Goal: Find specific page/section: Find specific page/section

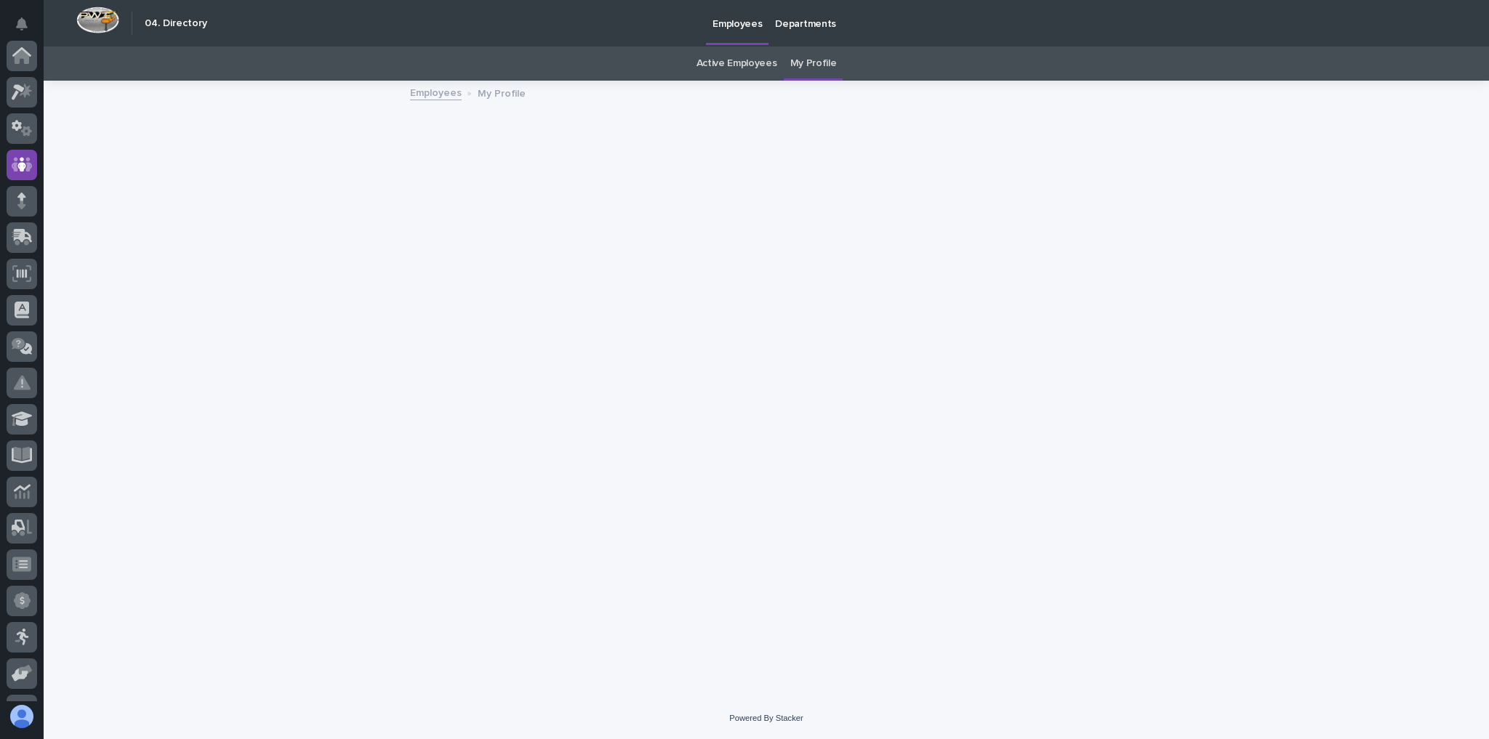
scroll to position [108, 0]
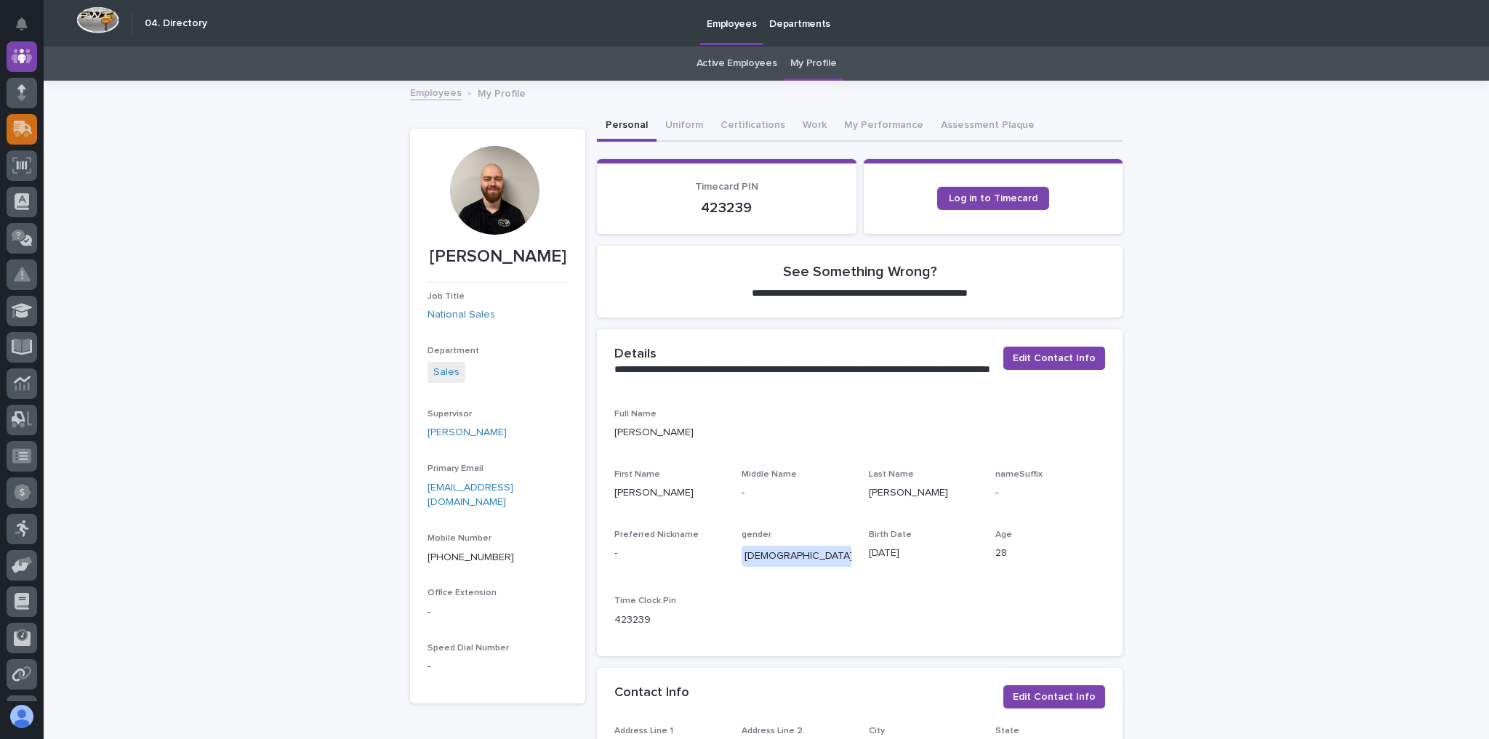
click at [23, 127] on icon at bounding box center [23, 128] width 19 height 14
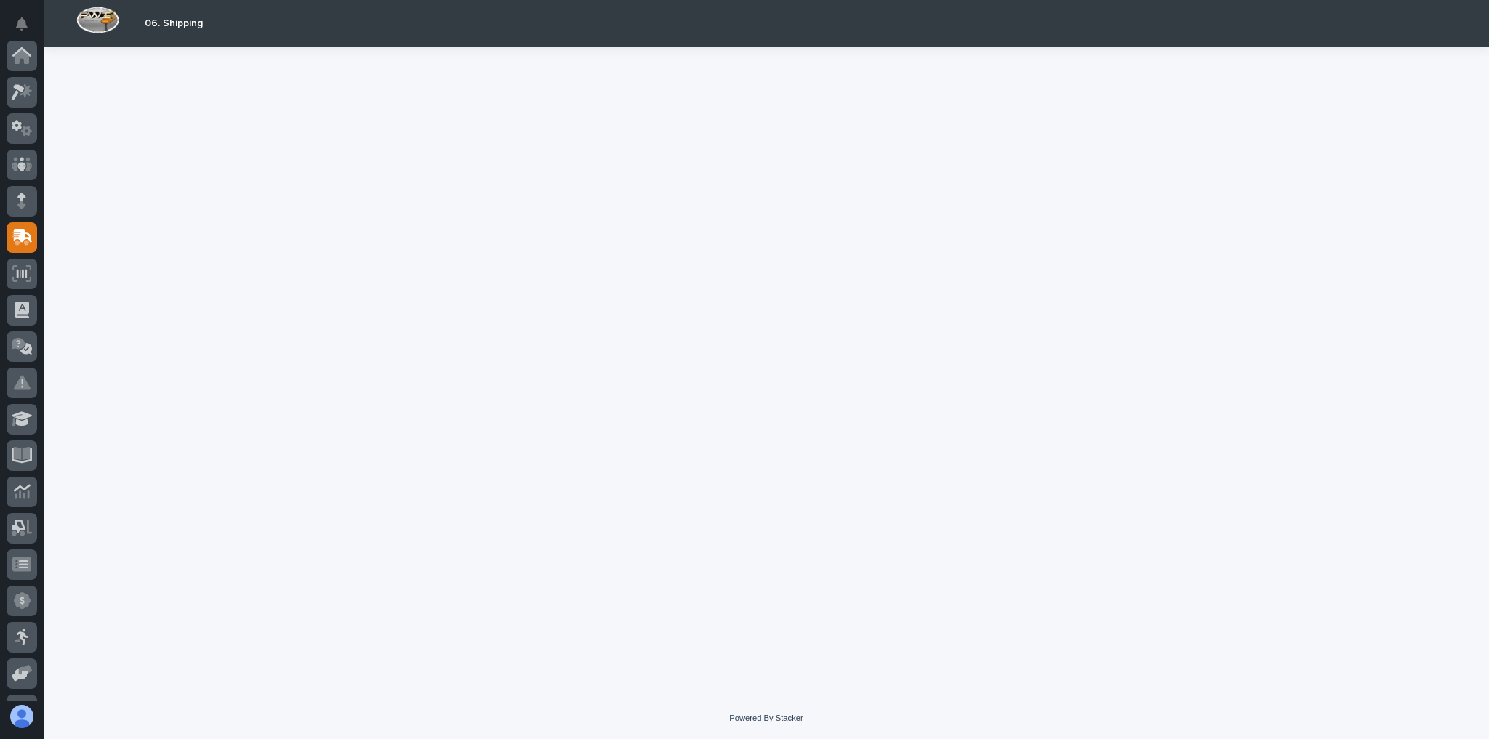
scroll to position [174, 0]
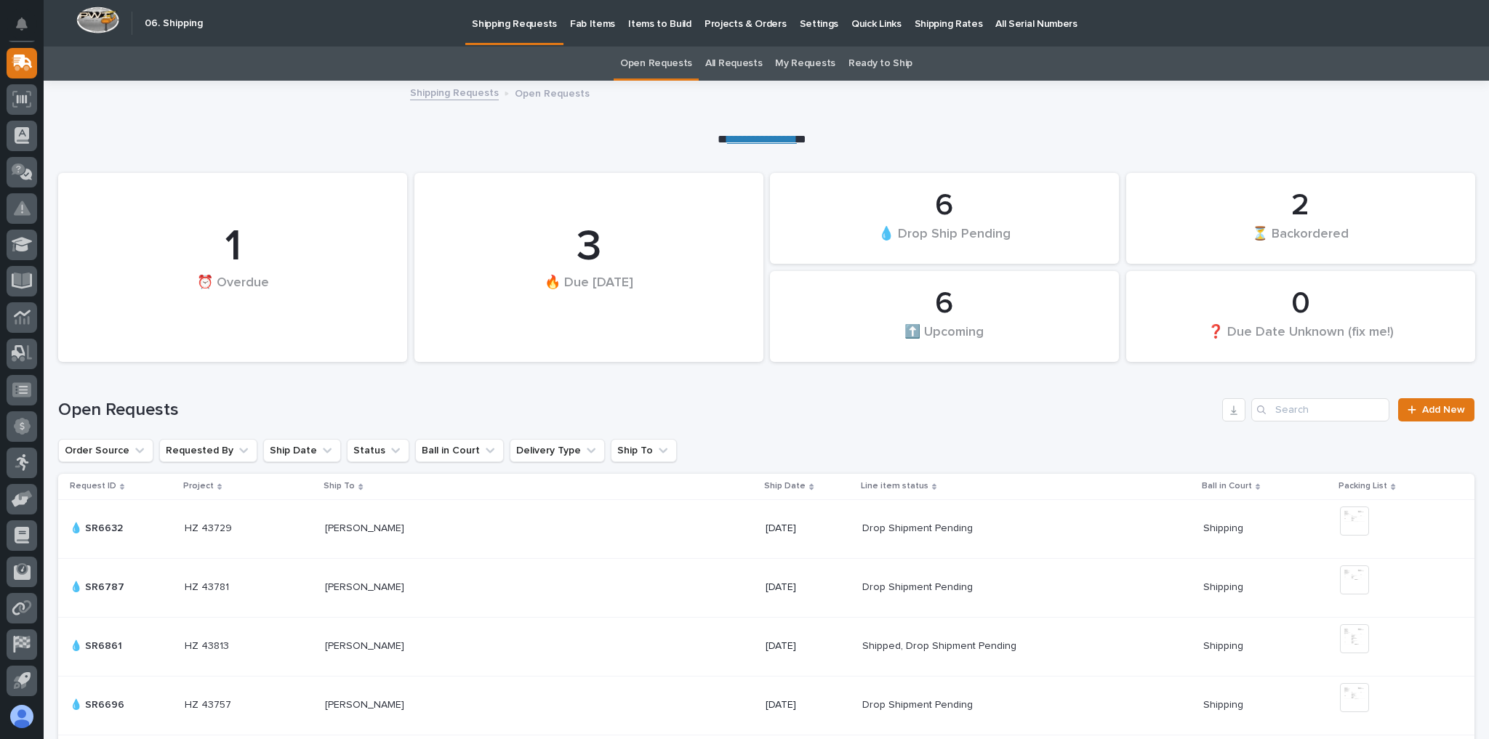
click at [925, 25] on p "Shipping Rates" at bounding box center [949, 15] width 68 height 31
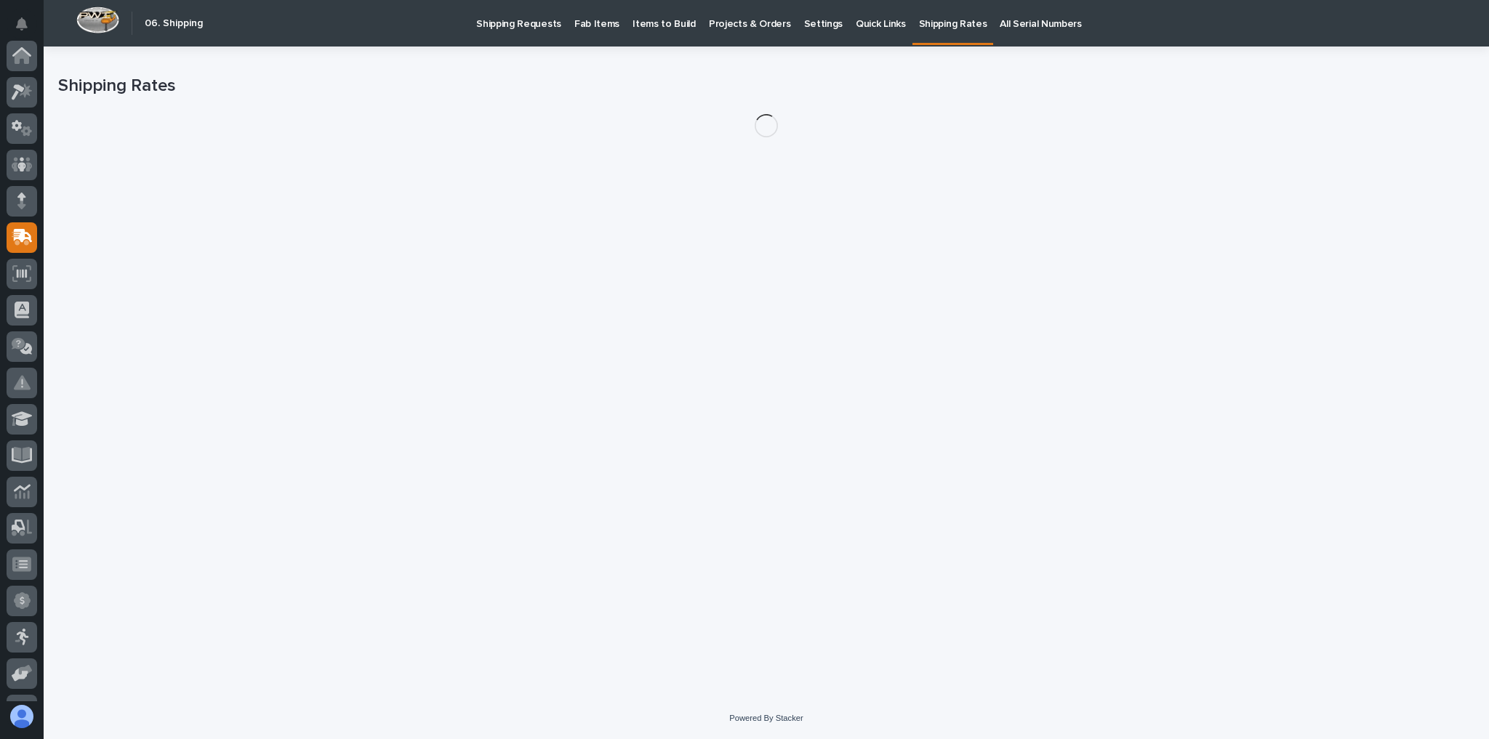
scroll to position [174, 0]
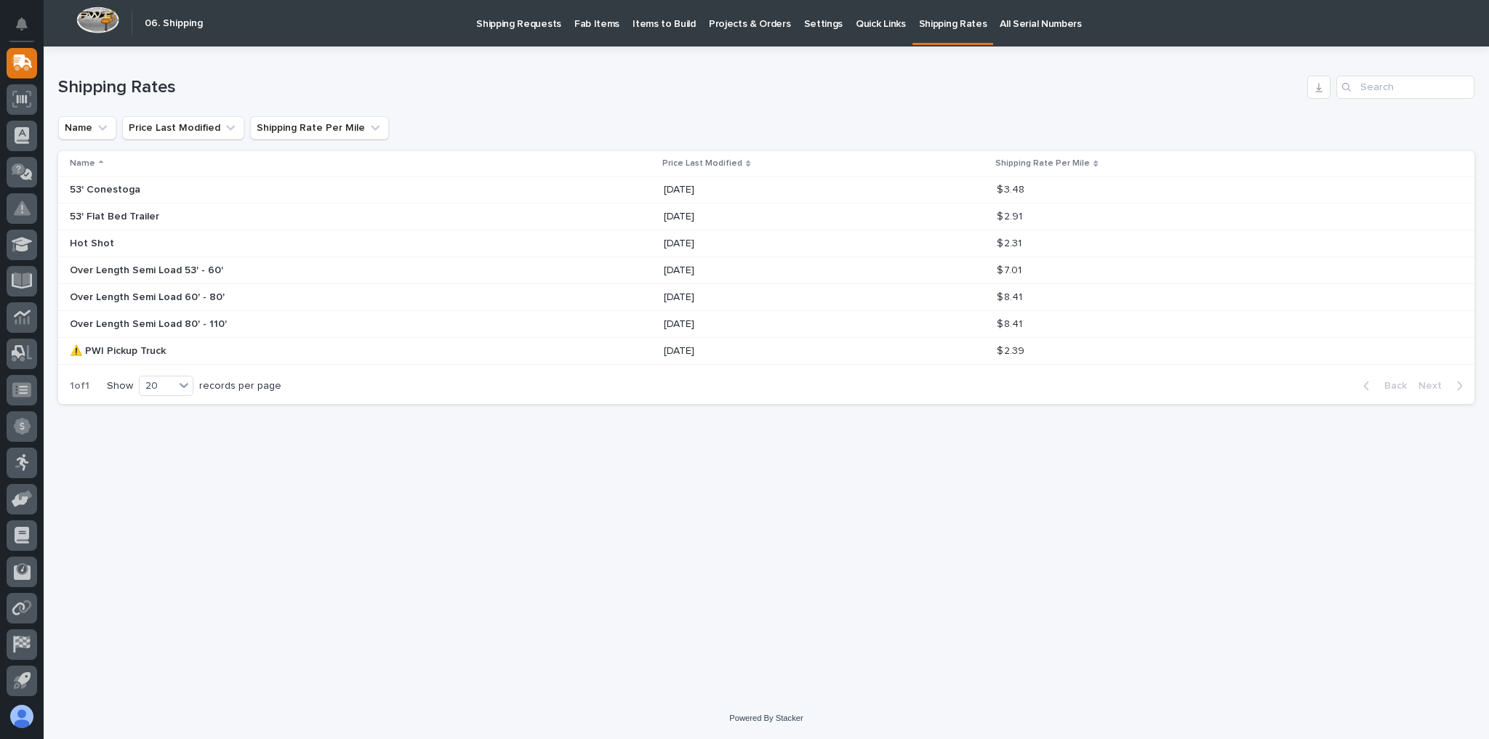
click at [752, 24] on p "Projects & Orders" at bounding box center [750, 15] width 82 height 31
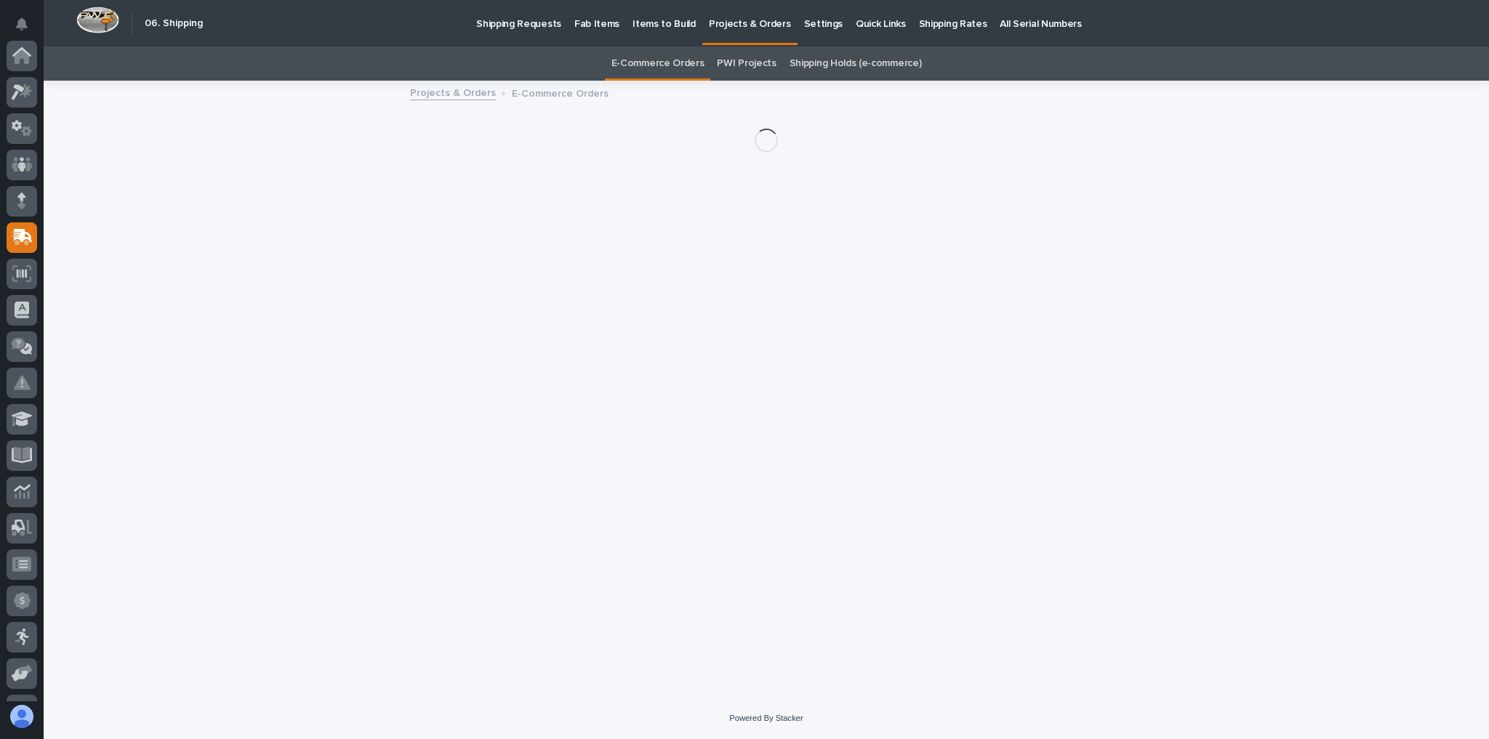
scroll to position [174, 0]
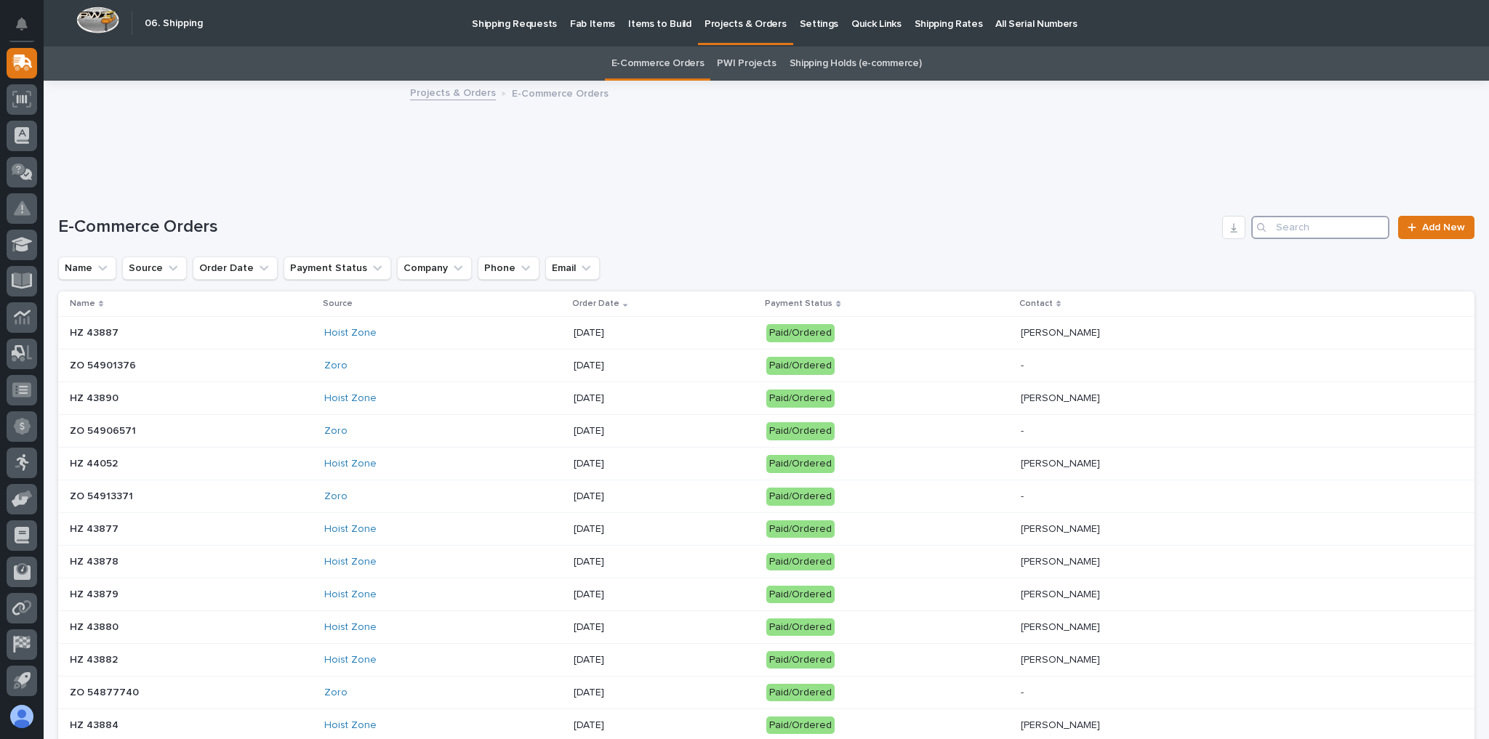
click at [1359, 221] on input "Search" at bounding box center [1320, 227] width 138 height 23
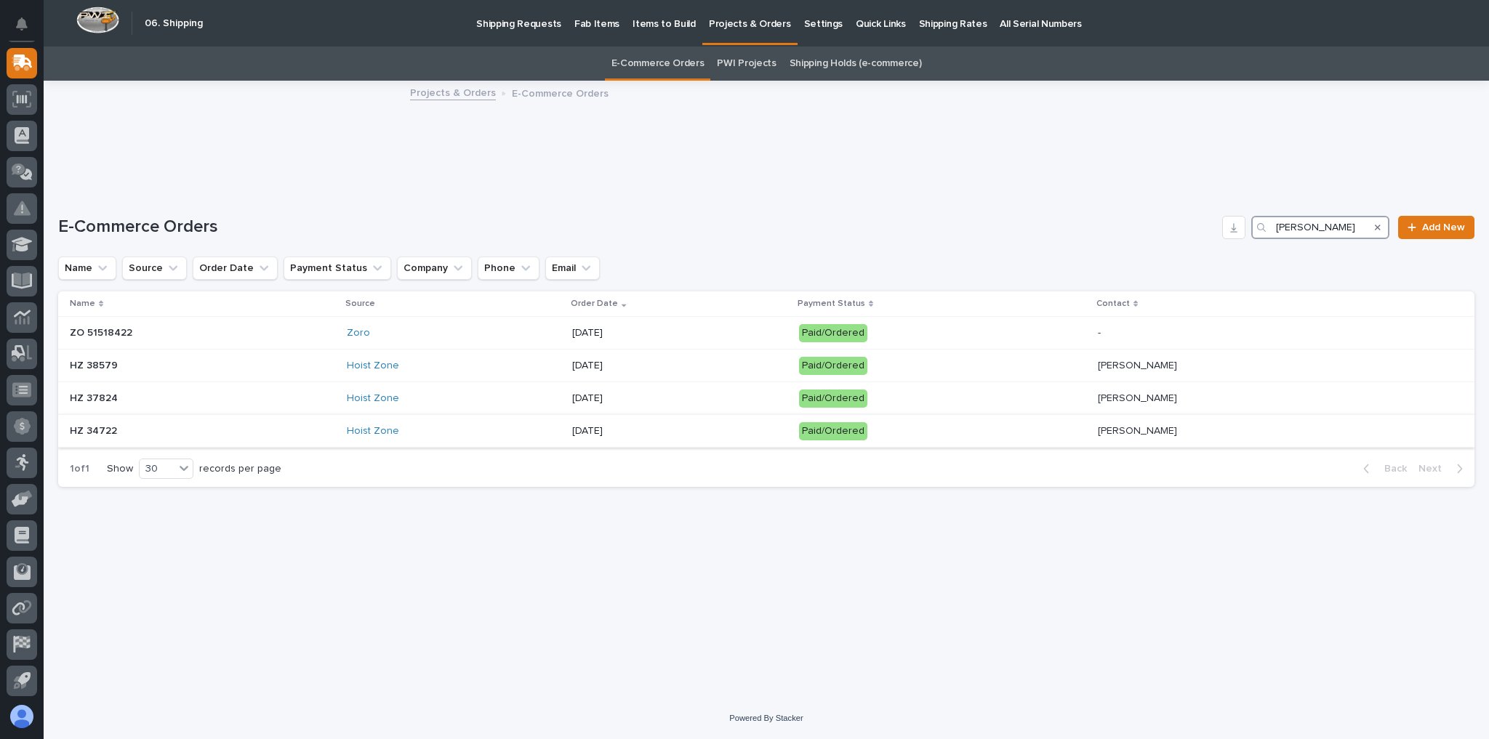
type input "[PERSON_NAME]"
click at [700, 422] on div "[DATE]" at bounding box center [679, 429] width 215 height 15
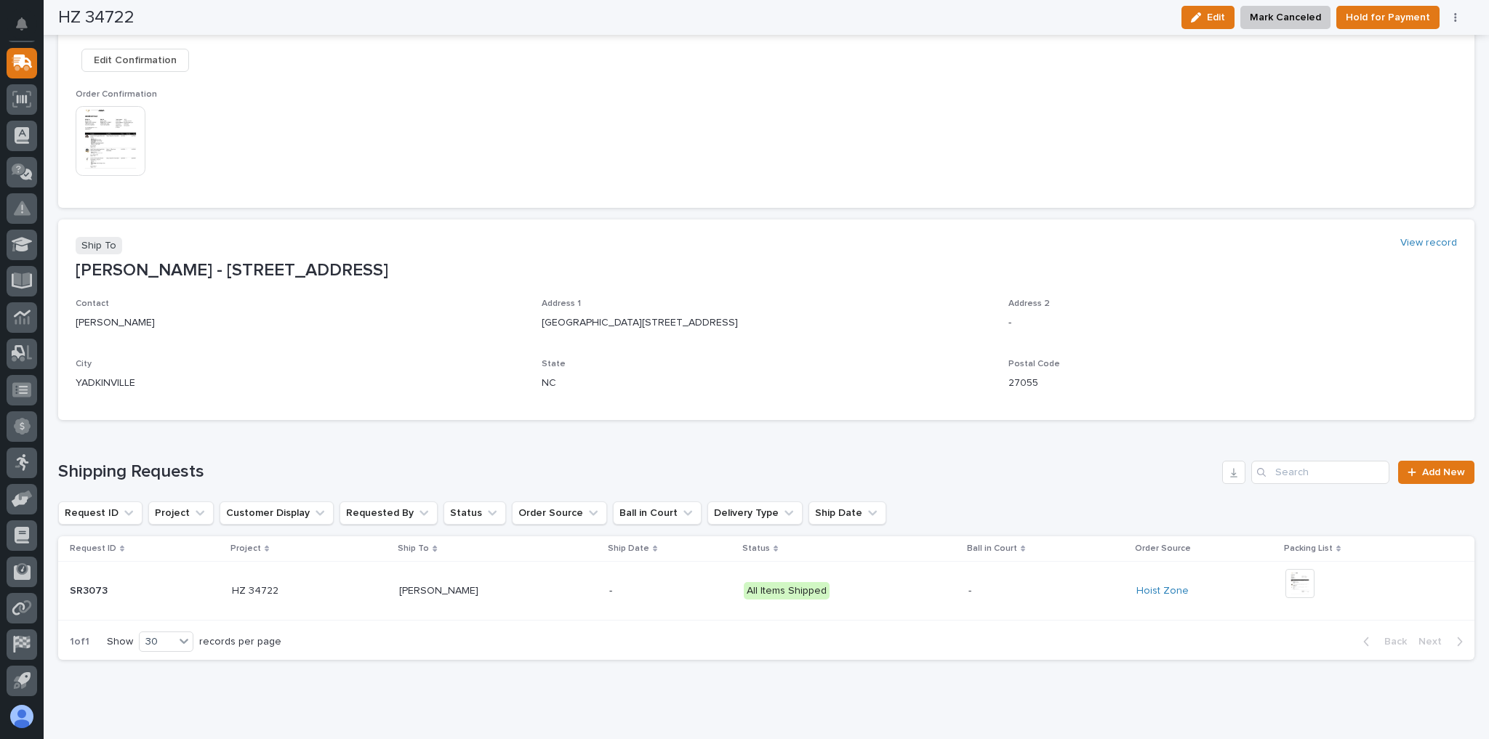
scroll to position [504, 0]
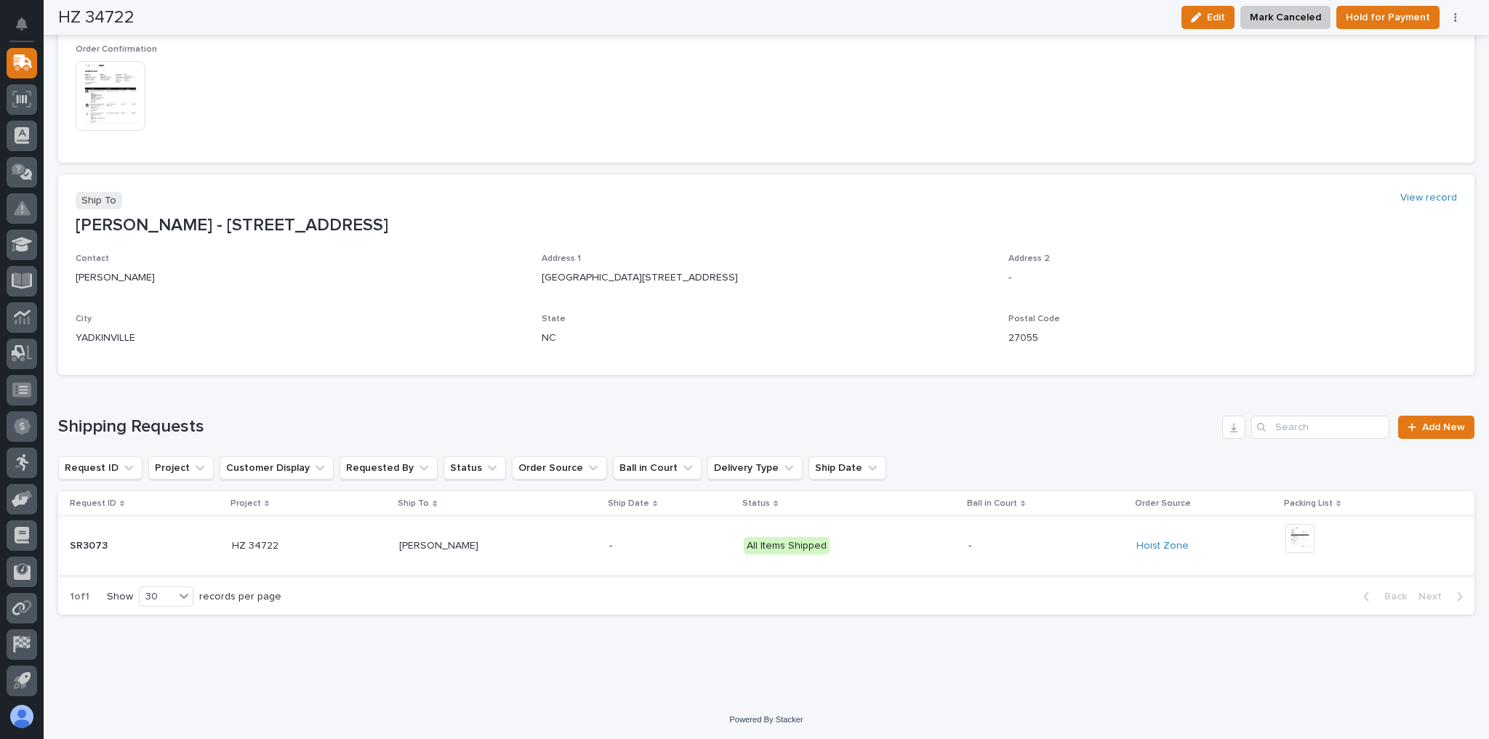
click at [1295, 537] on img at bounding box center [1299, 538] width 29 height 29
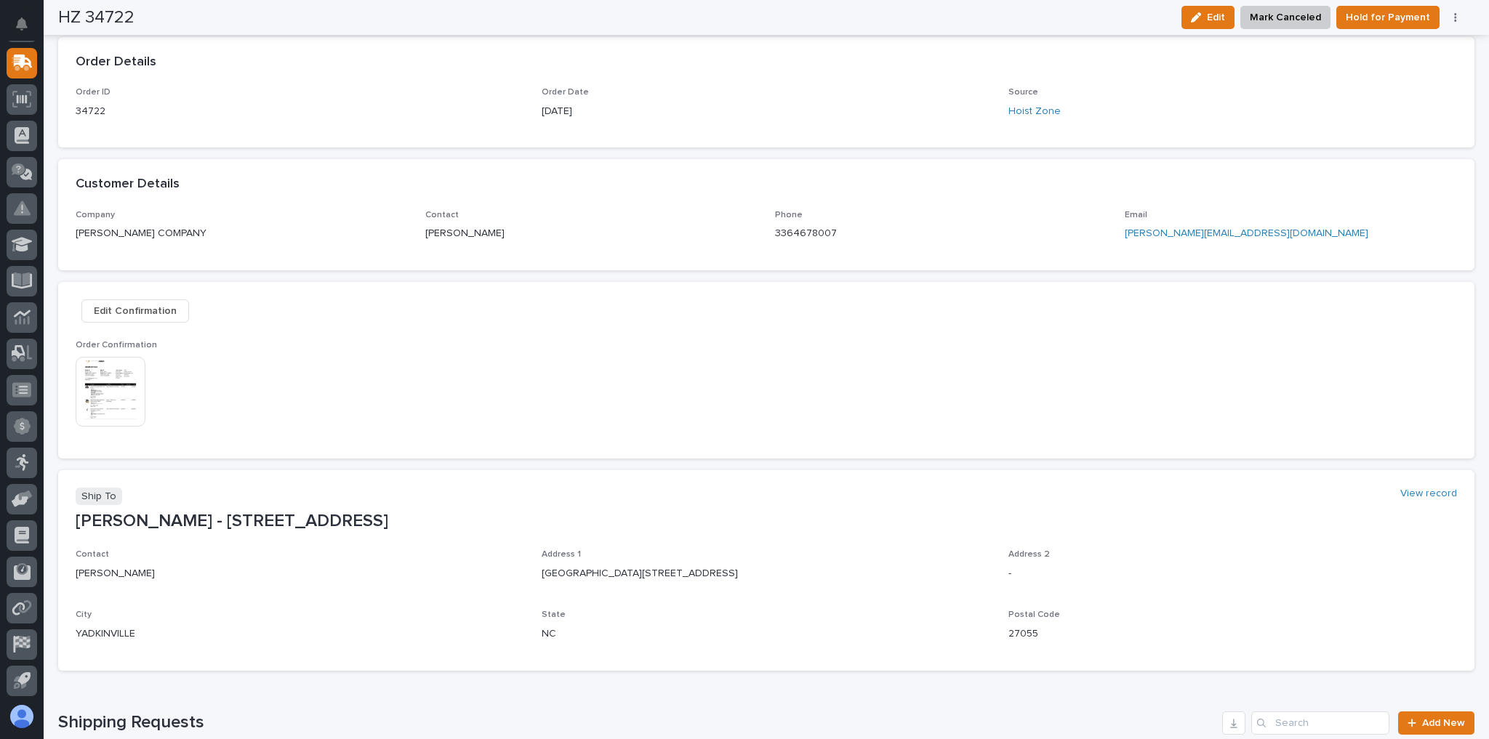
scroll to position [155, 0]
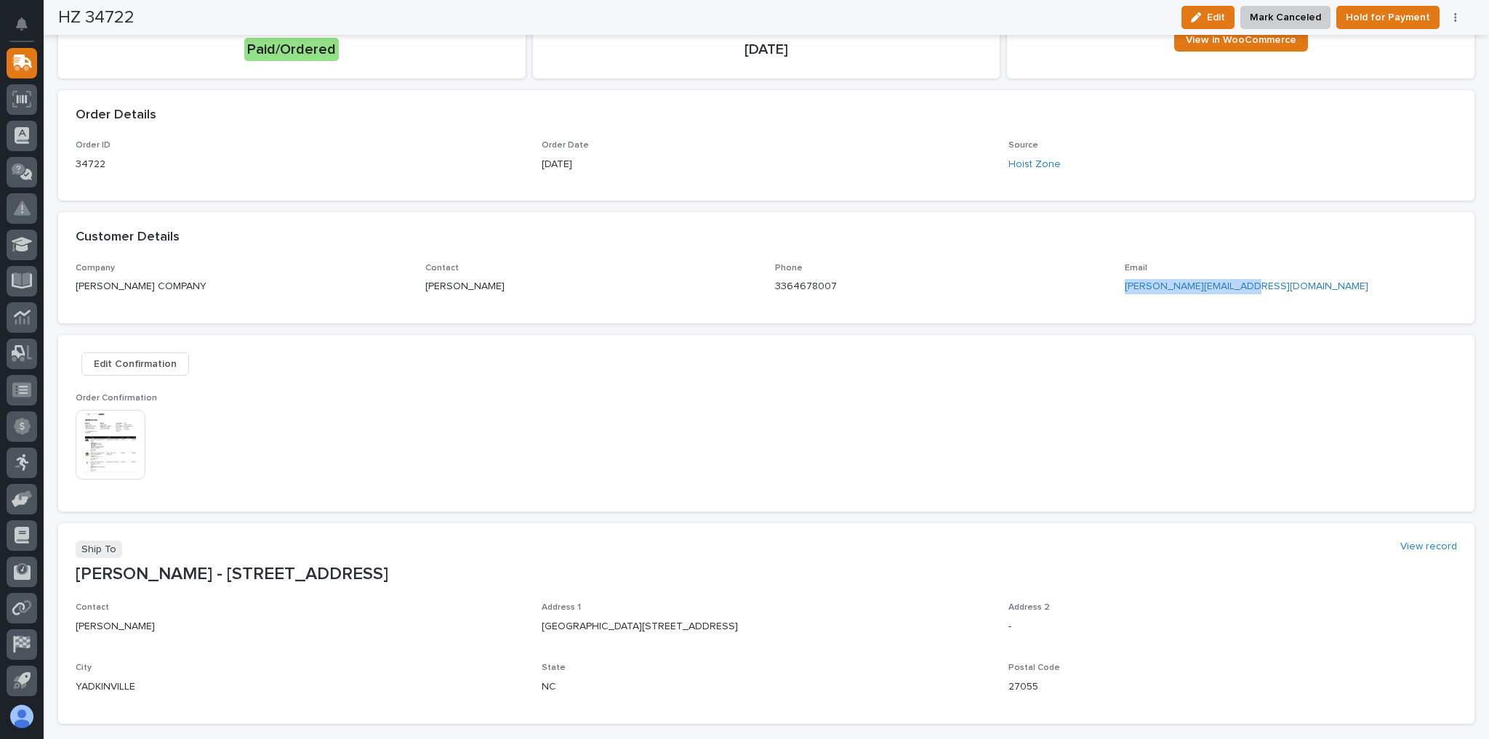
drag, startPoint x: 1251, startPoint y: 284, endPoint x: 1115, endPoint y: 277, distance: 136.2
click at [1115, 277] on div "Company [PERSON_NAME] COMPANY Contact [PERSON_NAME] Phone [PHONE_NUMBER] Email …" at bounding box center [766, 284] width 1381 height 43
